Goal: Book appointment/travel/reservation

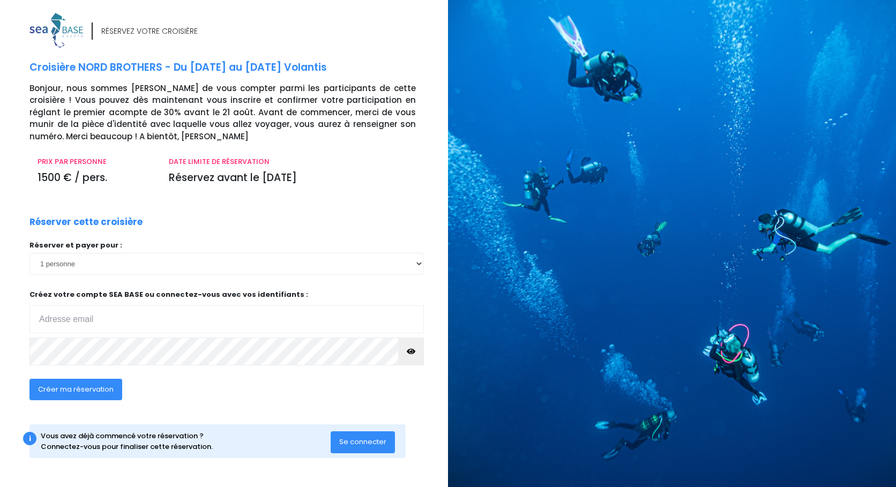
type input "[PERSON_NAME][EMAIL_ADDRESS][DOMAIN_NAME]"
click at [99, 391] on span "Créer ma réservation" at bounding box center [76, 389] width 76 height 10
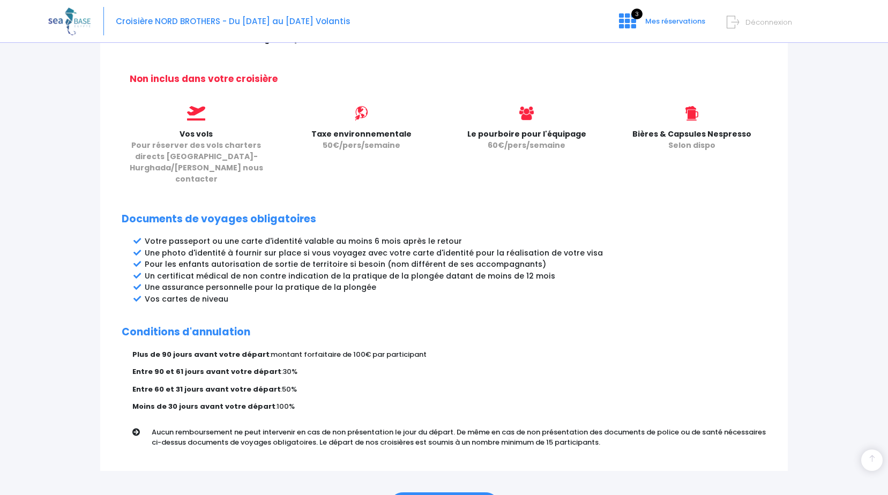
scroll to position [474, 0]
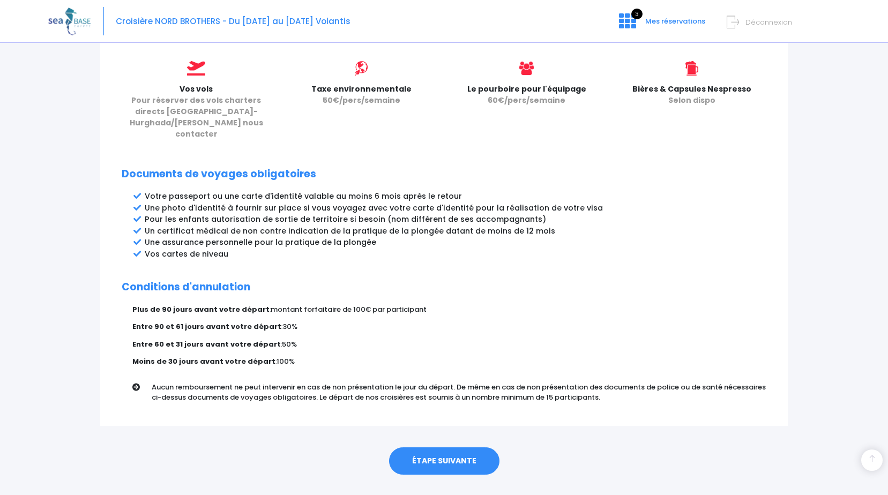
click at [445, 448] on link "ÉTAPE SUIVANTE" at bounding box center [444, 462] width 110 height 28
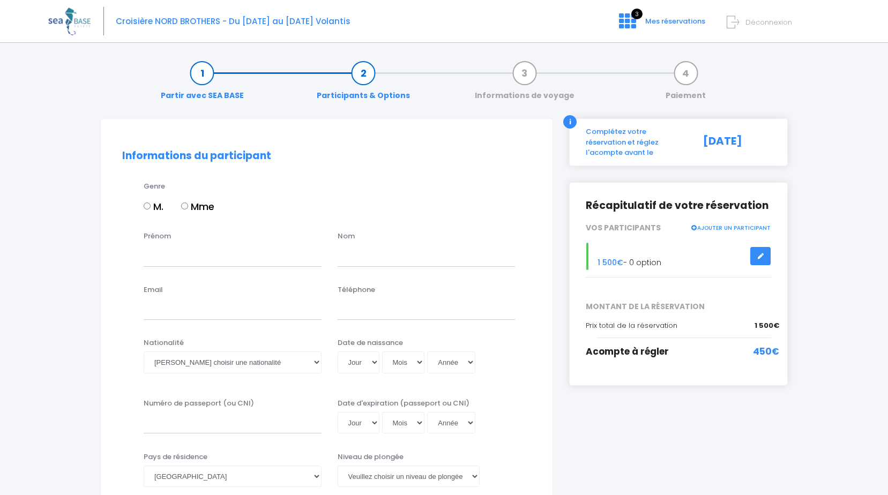
click at [146, 205] on input "M." at bounding box center [147, 206] width 7 height 7
radio input "true"
click at [162, 258] on input "Prénom" at bounding box center [233, 255] width 178 height 21
type input "Thiery"
click at [378, 254] on input "text" at bounding box center [427, 255] width 178 height 21
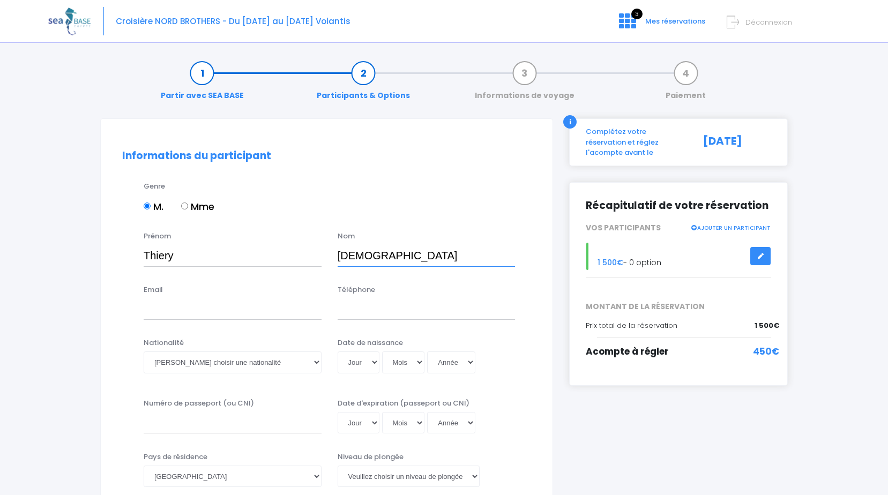
type input "FREISMUTH"
click at [154, 311] on input "Email" at bounding box center [233, 309] width 178 height 21
type input "thierry.freismuth@free.fr"
click at [369, 310] on input "Téléphone" at bounding box center [427, 309] width 178 height 21
type input "0613815247"
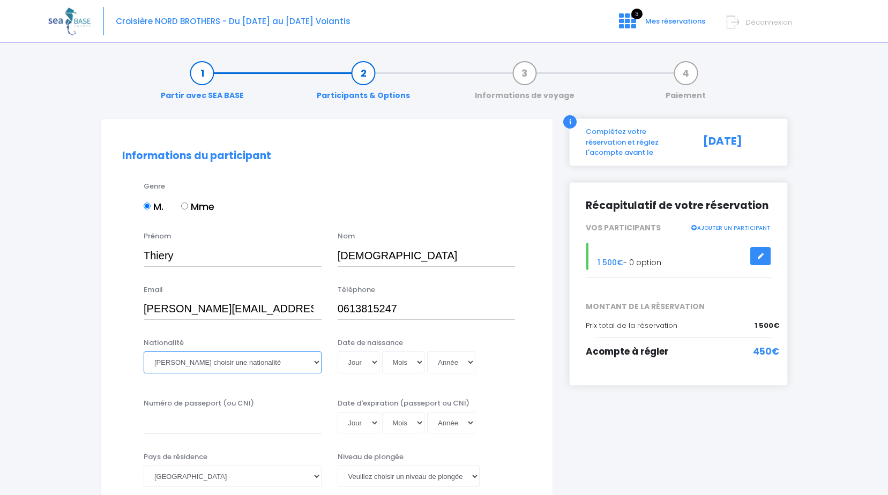
click at [316, 364] on select "Veuillez choisir une nationalité Afghane Albanaise Algerienne Allemande America…" at bounding box center [233, 362] width 178 height 21
select select "Française"
click at [144, 352] on select "Veuillez choisir une nationalité Afghane Albanaise Algerienne Allemande America…" at bounding box center [233, 362] width 178 height 21
click at [375, 362] on select "Jour 01 02 03 04 05 06 07 08 09 10 11 12 13 14 15 16 17 18 19 20 21 22 23 24 25…" at bounding box center [359, 362] width 42 height 21
select select "12"
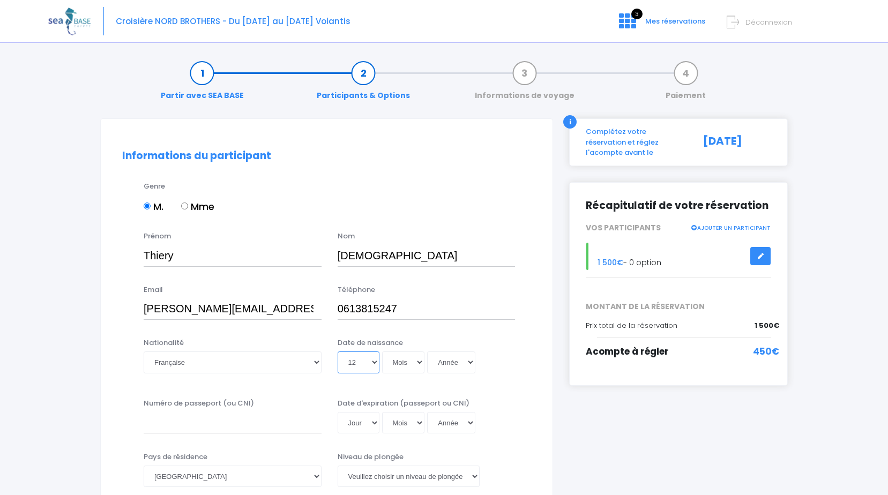
click at [338, 352] on select "Jour 01 02 03 04 05 06 07 08 09 10 11 12 13 14 15 16 17 18 19 20 21 22 23 24 25…" at bounding box center [359, 362] width 42 height 21
click at [420, 361] on select "Mois 01 02 03 04 05 06 07 08 09 10 11 12" at bounding box center [403, 362] width 43 height 21
select select "10"
click at [382, 352] on select "Mois 01 02 03 04 05 06 07 08 09 10 11 12" at bounding box center [403, 362] width 43 height 21
click at [469, 362] on select "Année 2045 2044 2043 2042 2041 2040 2039 2038 2037 2036 2035 2034 2033 2032 203…" at bounding box center [451, 362] width 48 height 21
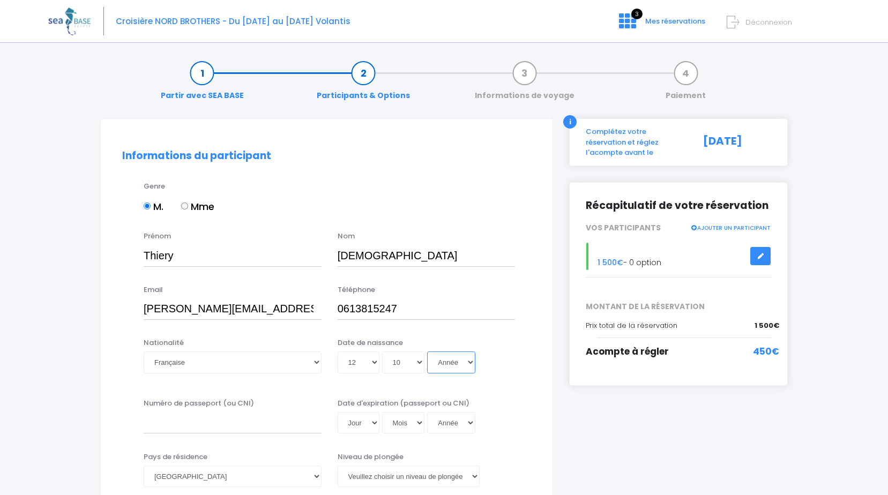
select select "1962"
click at [427, 352] on select "Année 2045 2044 2043 2042 2041 2040 2039 2038 2037 2036 2035 2034 2033 2032 203…" at bounding box center [451, 362] width 48 height 21
type input "1962-10-12"
click at [224, 427] on input "Numéro de passeport (ou CNI)" at bounding box center [233, 422] width 178 height 21
type input "18CI58491"
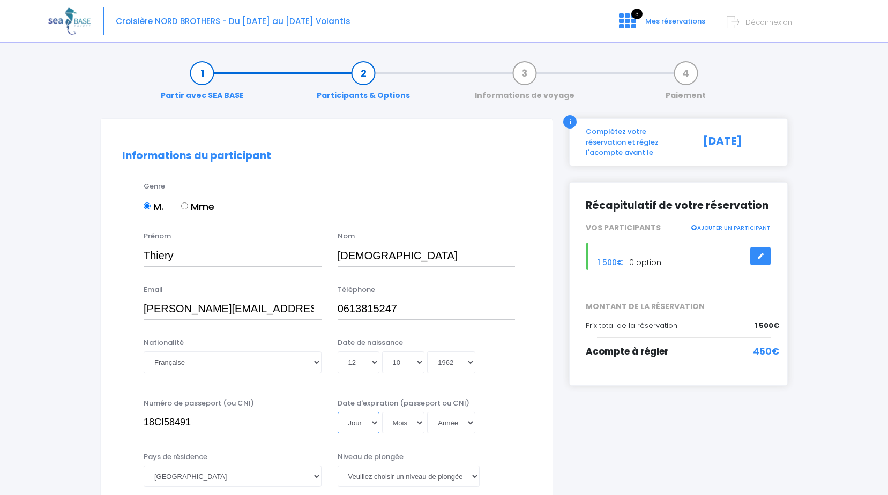
click at [374, 423] on select "Jour 01 02 03 04 05 06 07 08 09 10 11 12 13 14 15 16 17 18 19 20 21 22 23 24 25…" at bounding box center [359, 422] width 42 height 21
select select "10"
click at [338, 412] on select "Jour 01 02 03 04 05 06 07 08 09 10 11 12 13 14 15 16 17 18 19 20 21 22 23 24 25…" at bounding box center [359, 422] width 42 height 21
click at [421, 425] on select "Mois 01 02 03 04 05 06 07 08 09 10 11 12" at bounding box center [403, 422] width 43 height 21
select select "04"
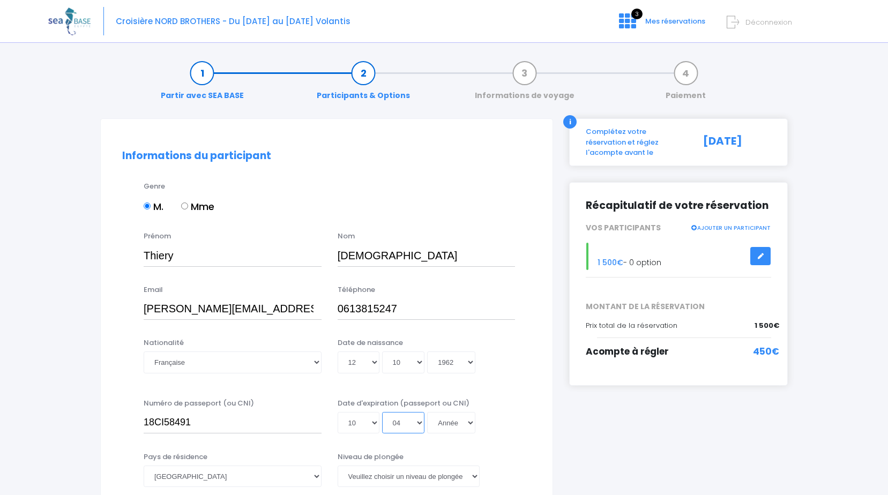
click at [382, 412] on select "Mois 01 02 03 04 05 06 07 08 09 10 11 12" at bounding box center [403, 422] width 43 height 21
click at [471, 424] on select "Année 2045 2044 2043 2042 2041 2040 2039 2038 2037 2036 2035 2034 2033 2032 203…" at bounding box center [451, 422] width 48 height 21
select select "2028"
click at [427, 412] on select "Année 2045 2044 2043 2042 2041 2040 2039 2038 2037 2036 2035 2034 2033 2032 203…" at bounding box center [451, 422] width 48 height 21
type input "2028-04-10"
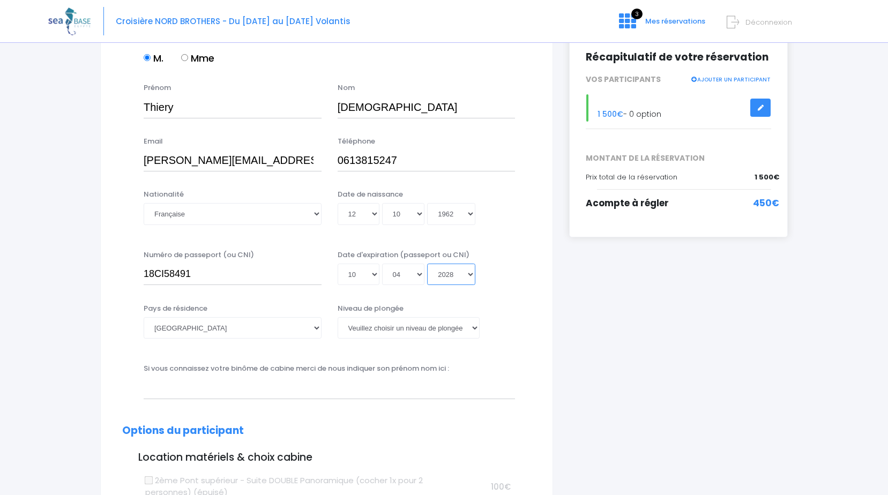
scroll to position [161, 0]
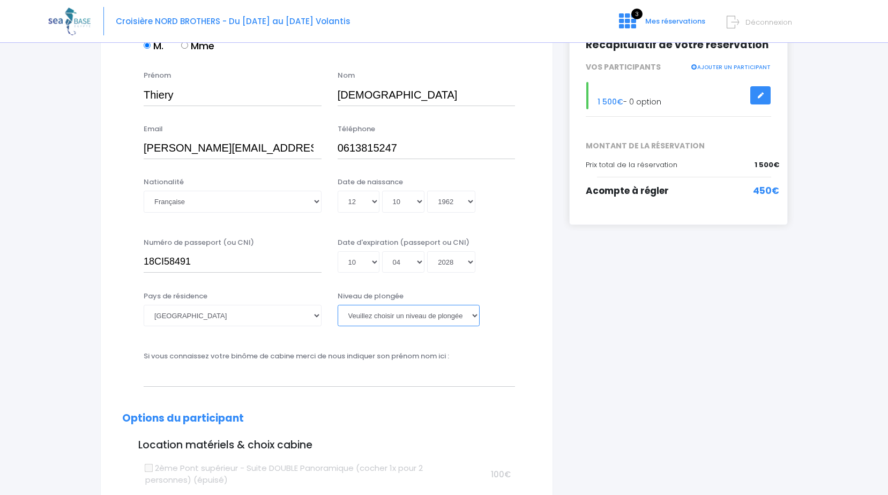
click at [475, 316] on select "Veuillez choisir un niveau de plongée Non plongeur Junior OW diver Adventure OW…" at bounding box center [409, 315] width 142 height 21
select select "N3"
click at [338, 305] on select "Veuillez choisir un niveau de plongée Non plongeur Junior OW diver Adventure OW…" at bounding box center [409, 315] width 142 height 21
click at [322, 383] on input "text" at bounding box center [330, 375] width 372 height 21
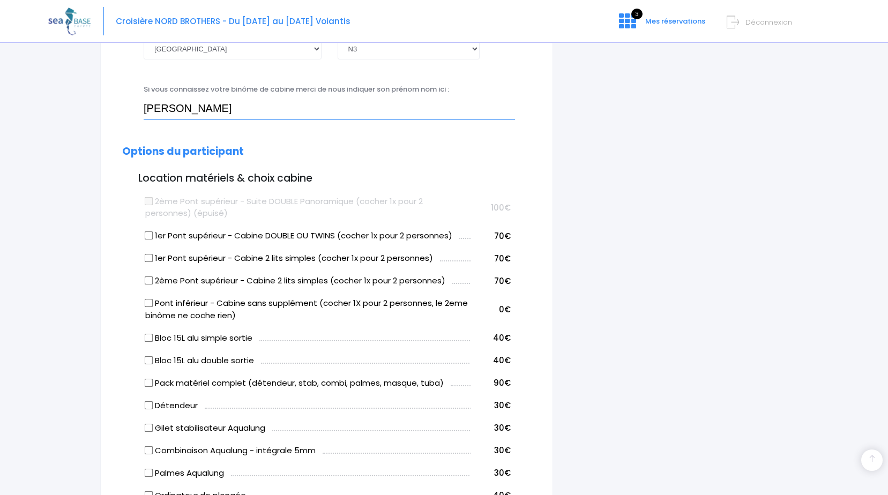
scroll to position [429, 0]
type input "Benoit L'HUILLIER"
click at [149, 304] on input "Pont inférieur - Cabine sans supplément (cocher 1X pour 2 personnes, le 2eme bi…" at bounding box center [149, 302] width 9 height 9
checkbox input "true"
click at [149, 337] on input "Bloc 15L alu simple sortie" at bounding box center [149, 336] width 9 height 9
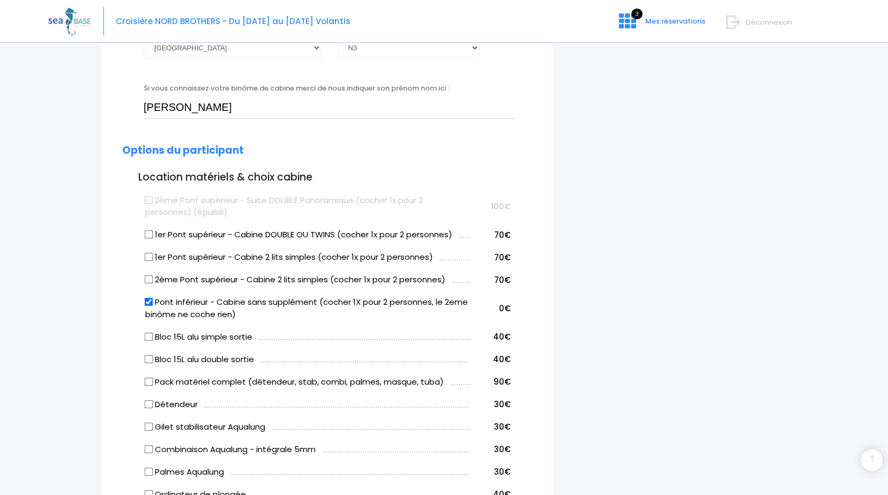
checkbox input "true"
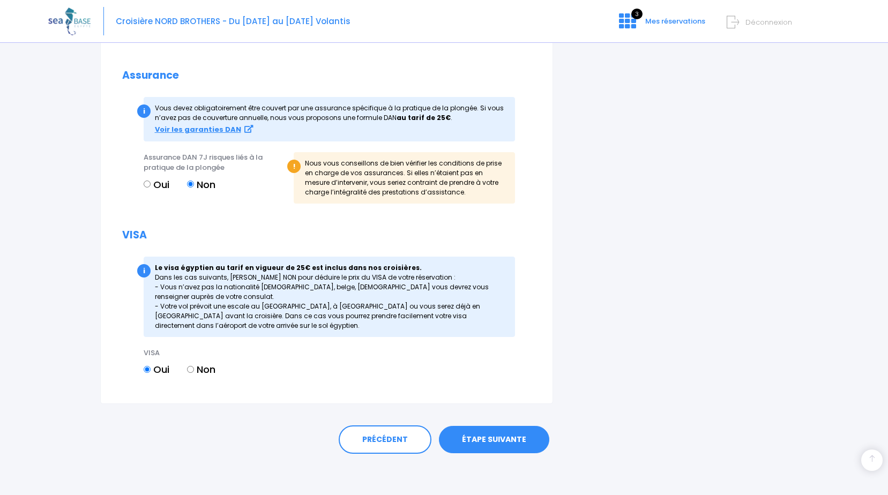
scroll to position [1181, 0]
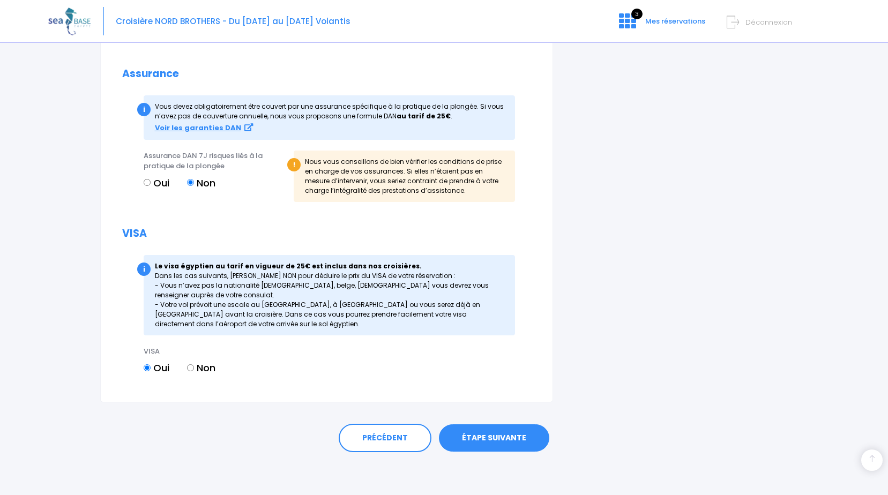
click at [510, 435] on link "ÉTAPE SUIVANTE" at bounding box center [494, 439] width 110 height 28
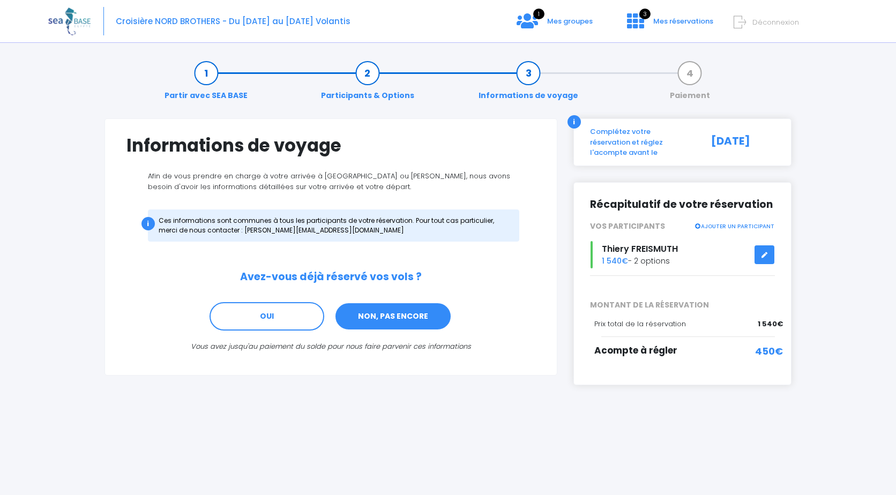
click at [395, 321] on link "NON, PAS ENCORE" at bounding box center [393, 316] width 117 height 29
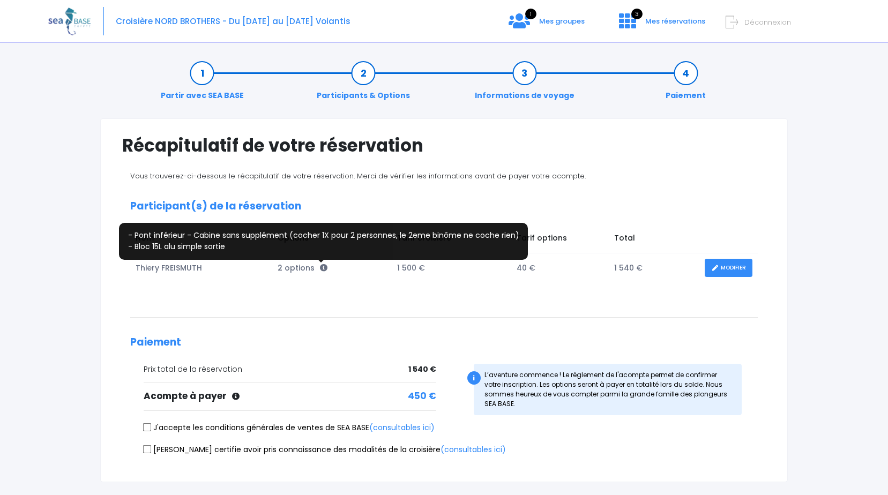
click at [322, 267] on icon at bounding box center [324, 268] width 8 height 8
click at [323, 270] on icon at bounding box center [324, 268] width 8 height 8
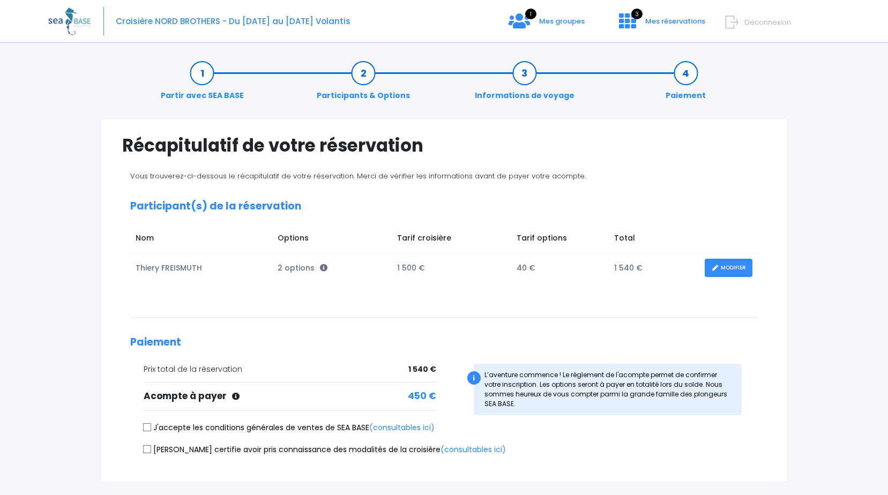
click at [148, 427] on input "J'accepte les conditions générales de ventes de SEA BASE (consultables ici)" at bounding box center [147, 428] width 9 height 9
checkbox input "true"
click at [143, 450] on input "[PERSON_NAME] certifie avoir pris connaissance des modalités de la croisière (c…" at bounding box center [147, 449] width 9 height 9
checkbox input "true"
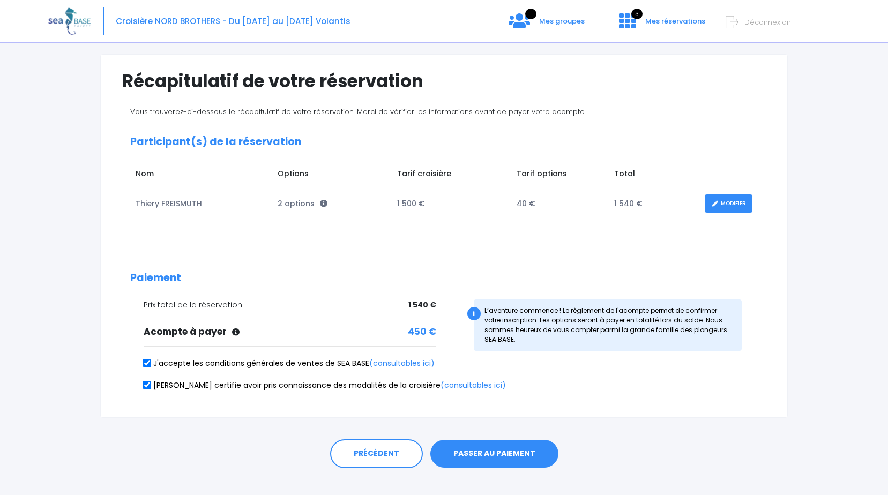
scroll to position [80, 0]
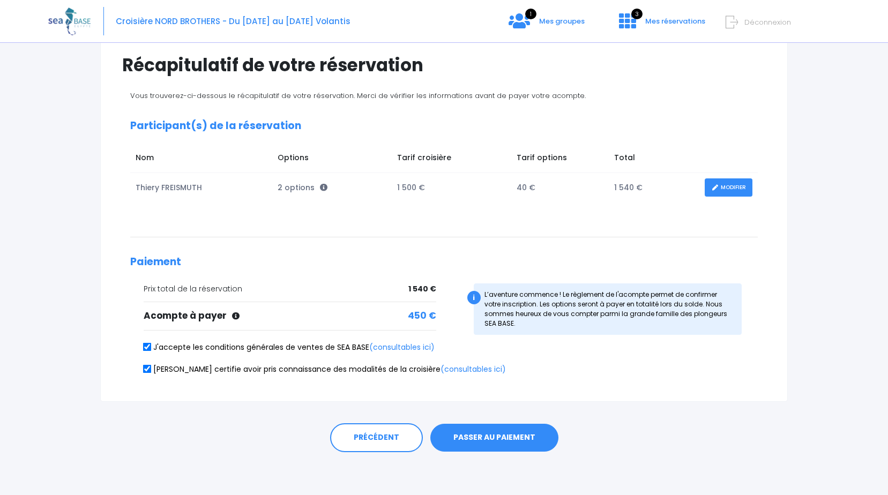
click at [490, 440] on button "PASSER AU PAIEMENT" at bounding box center [494, 438] width 128 height 28
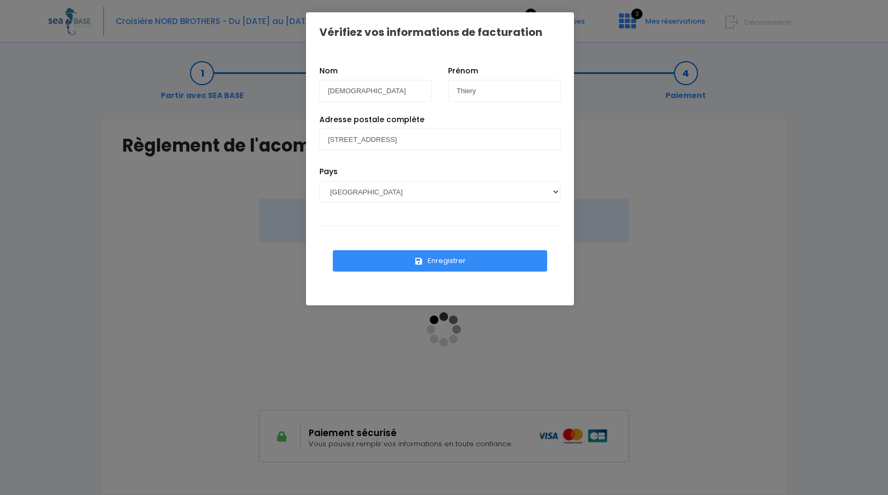
click at [436, 262] on button "Enregistrer" at bounding box center [440, 260] width 214 height 21
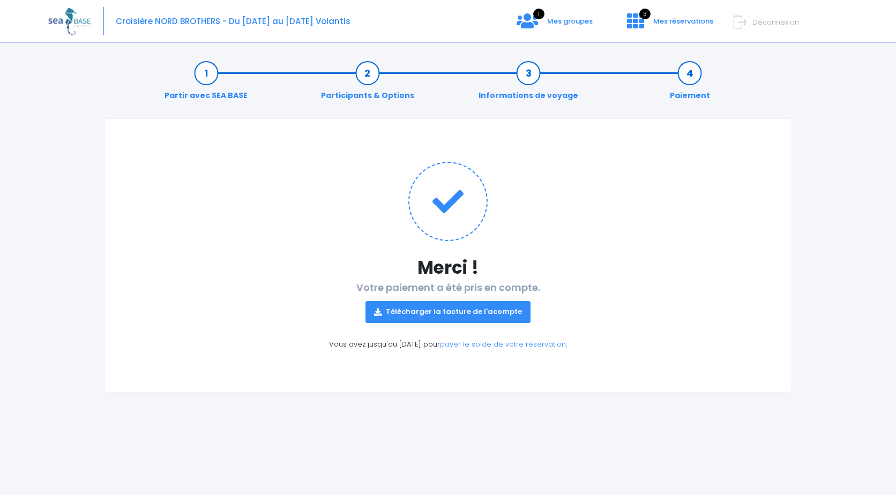
click at [504, 308] on link "Télécharger la facture de l'acompte" at bounding box center [448, 311] width 165 height 21
click at [843, 246] on div "Partir avec SEA BASE Participants & Options Informations de voyage Paiement Mer…" at bounding box center [448, 272] width 800 height 445
click at [543, 17] on span "1" at bounding box center [538, 14] width 11 height 11
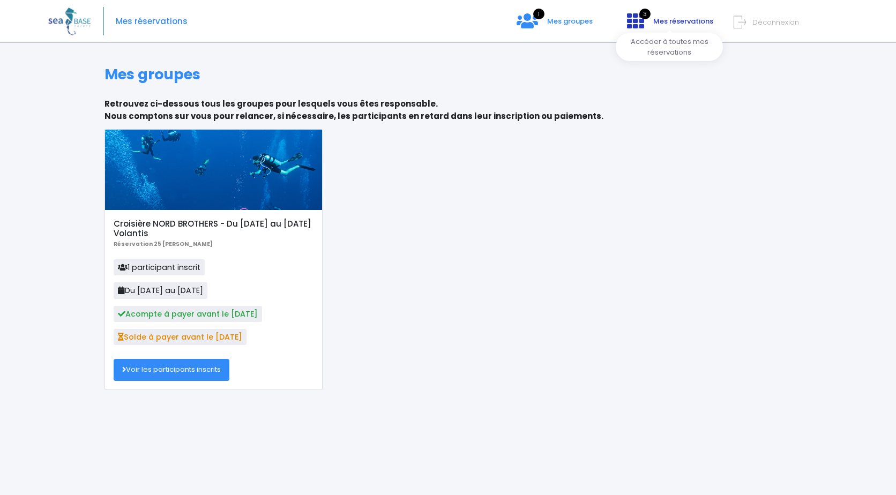
click at [695, 21] on span "Mes réservations" at bounding box center [683, 21] width 60 height 10
